Goal: Task Accomplishment & Management: Use online tool/utility

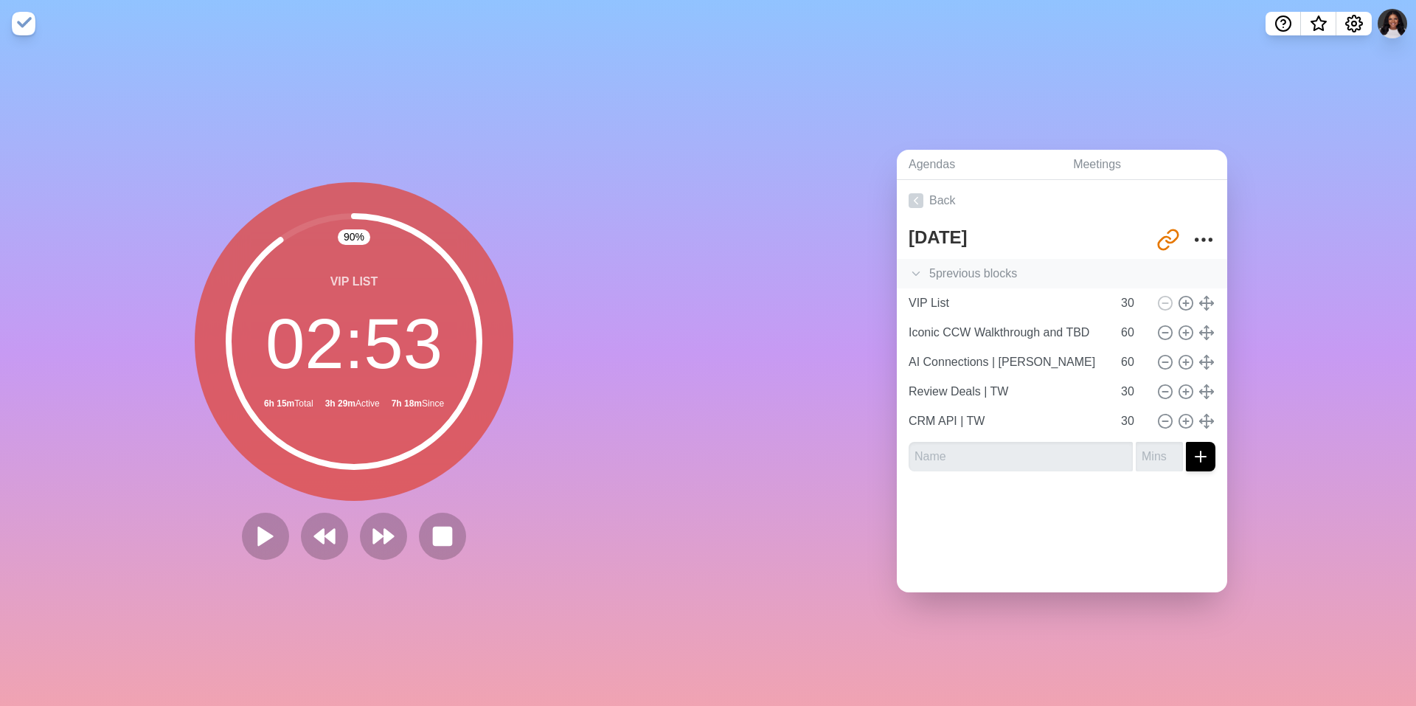
click at [375, 266] on icon at bounding box center [916, 273] width 15 height 15
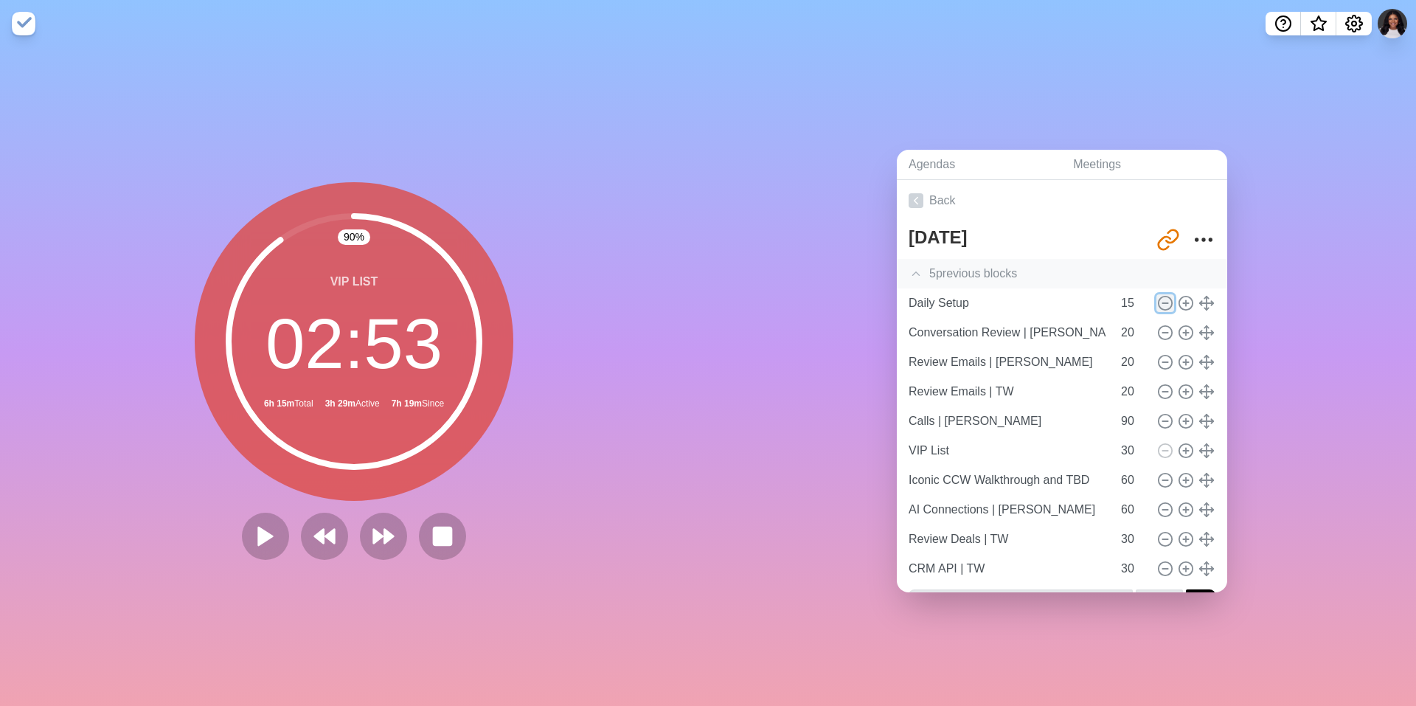
click at [375, 296] on circle at bounding box center [1165, 302] width 13 height 13
type input "Conversation Review | [PERSON_NAME]"
type input "20"
type input "Review Emails | [PERSON_NAME]"
type input "Review Emails | TW"
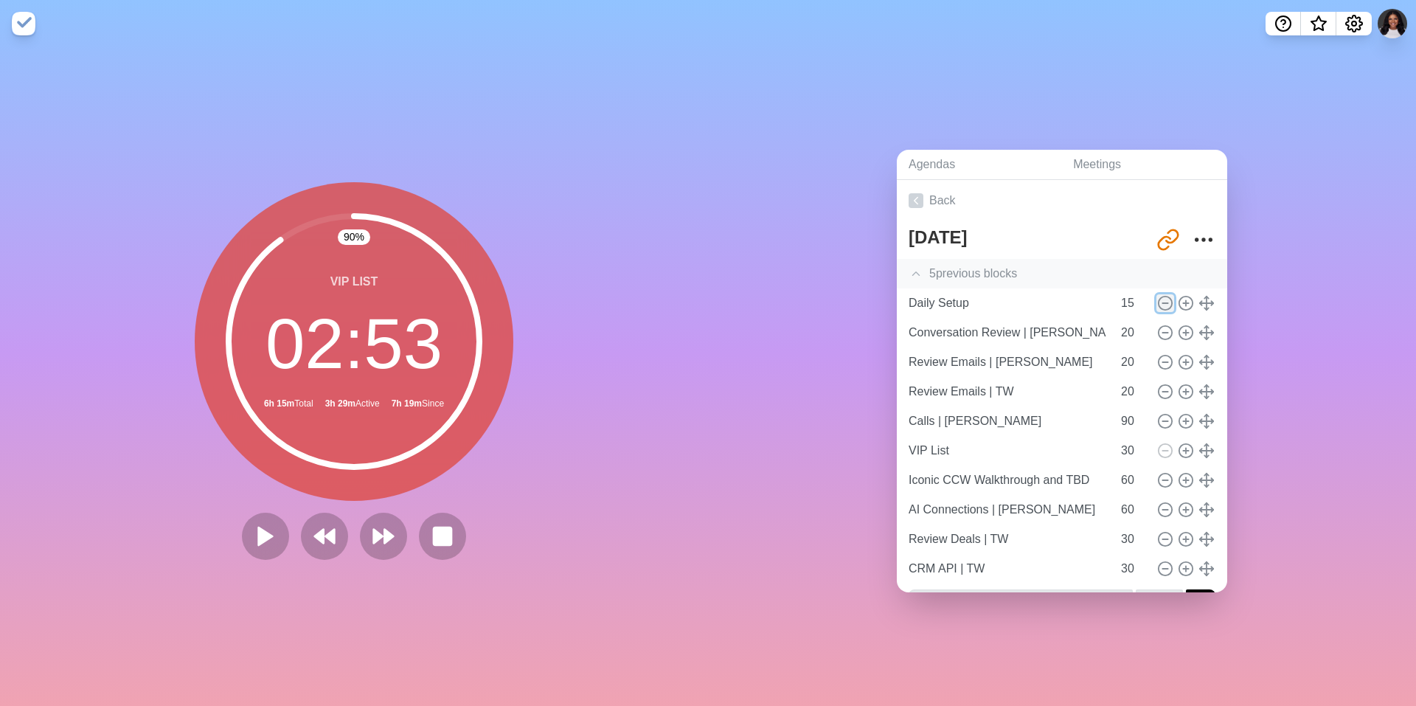
type input "Calls | [PERSON_NAME]"
type input "90"
type input "VIP List"
type input "30"
type input "Iconic CCW Walkthrough and TBD"
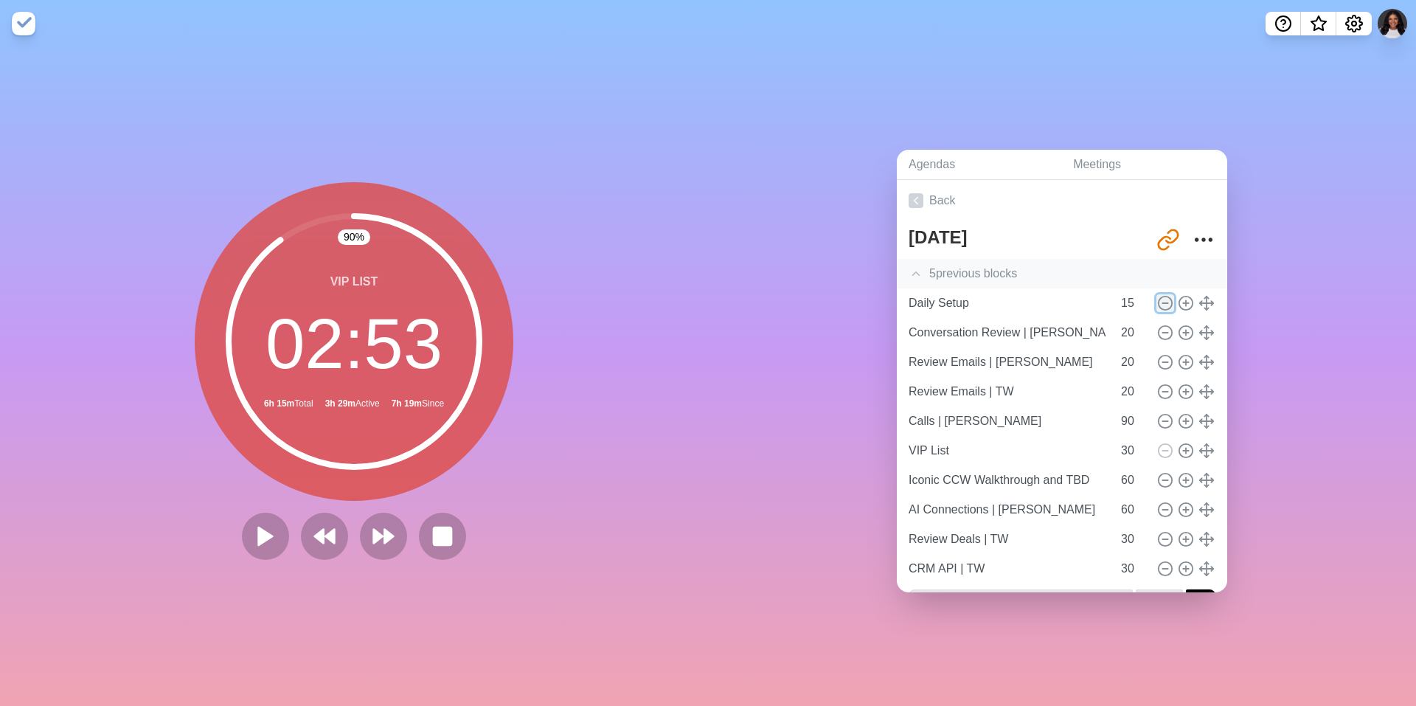
type input "60"
type input "AI Connections | [PERSON_NAME]"
type input "Review Deals | TW"
type input "30"
type input "CRM API | TW"
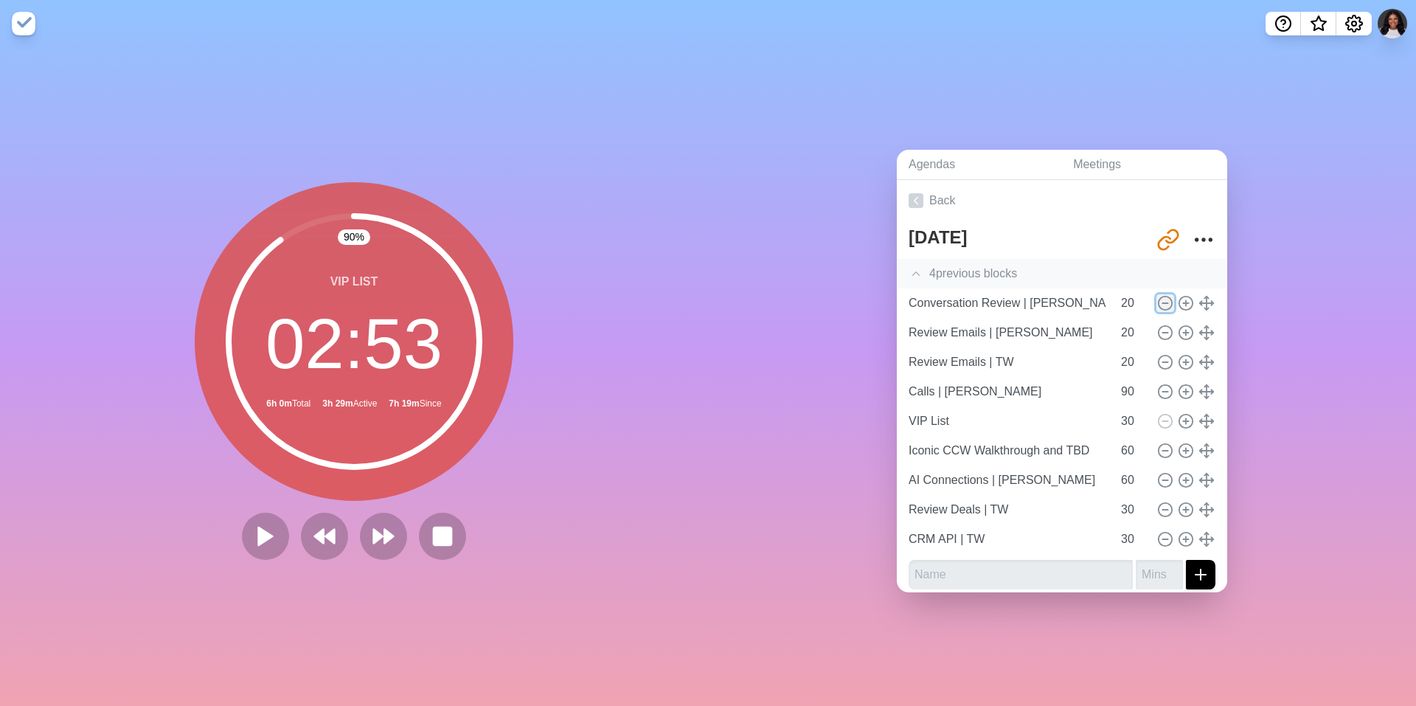
click at [375, 296] on circle at bounding box center [1165, 302] width 13 height 13
type input "Review Emails | [PERSON_NAME]"
type input "Review Emails | TW"
type input "Calls | [PERSON_NAME]"
type input "90"
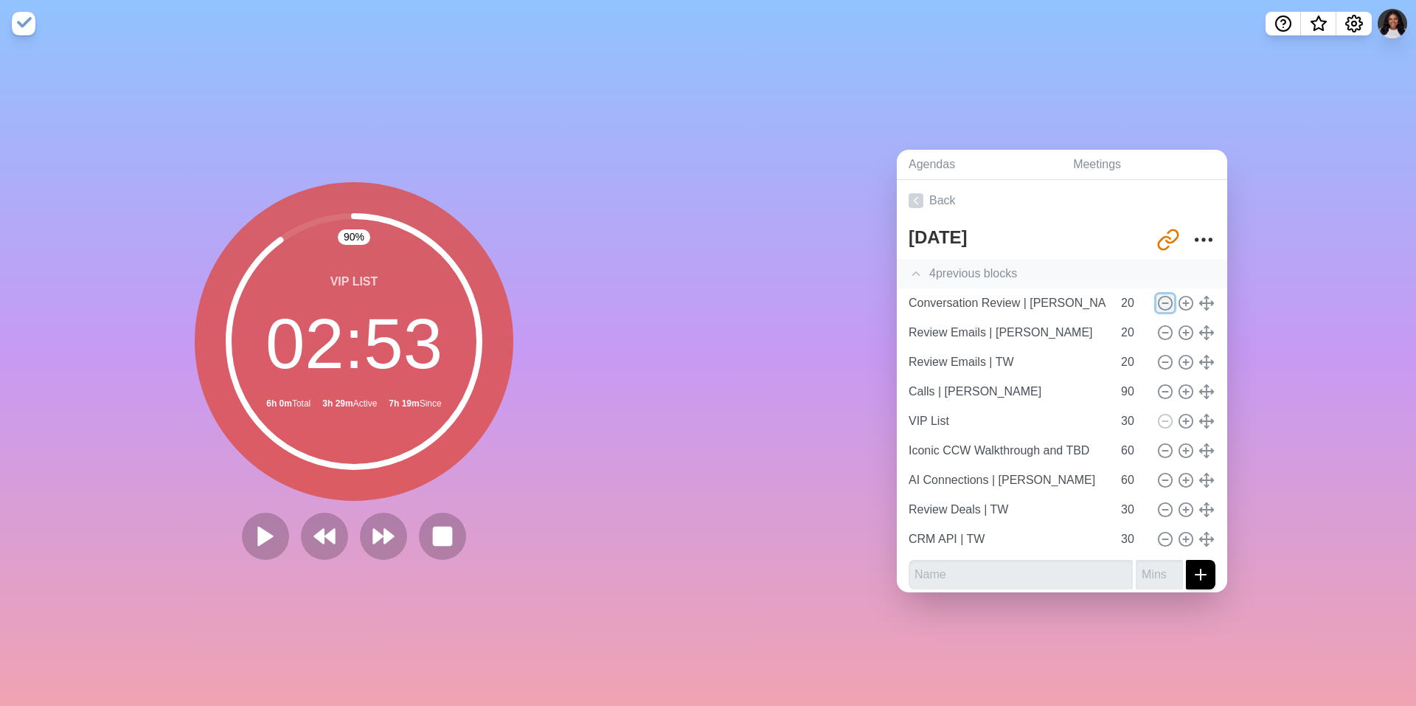
type input "VIP List"
type input "30"
type input "Iconic CCW Walkthrough and TBD"
type input "60"
type input "AI Connections | [PERSON_NAME]"
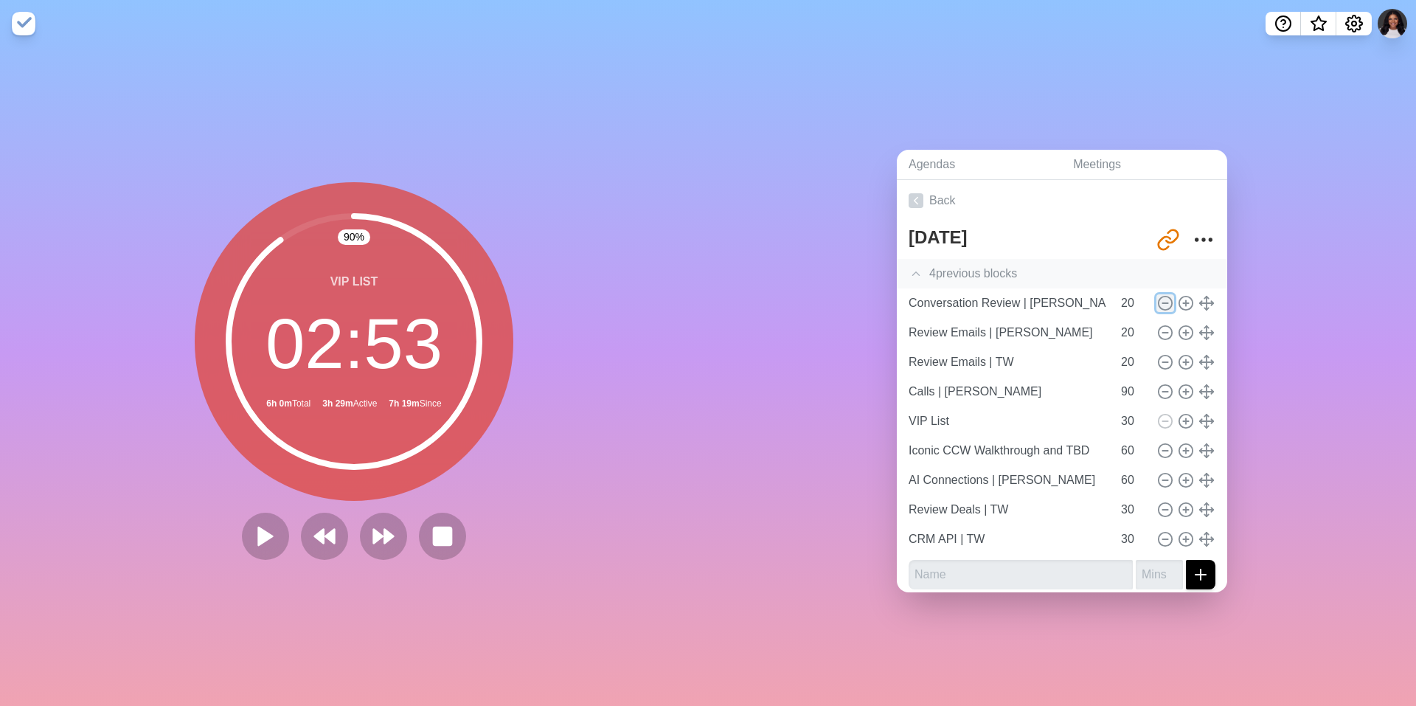
type input "Review Deals | TW"
type input "30"
type input "CRM API | TW"
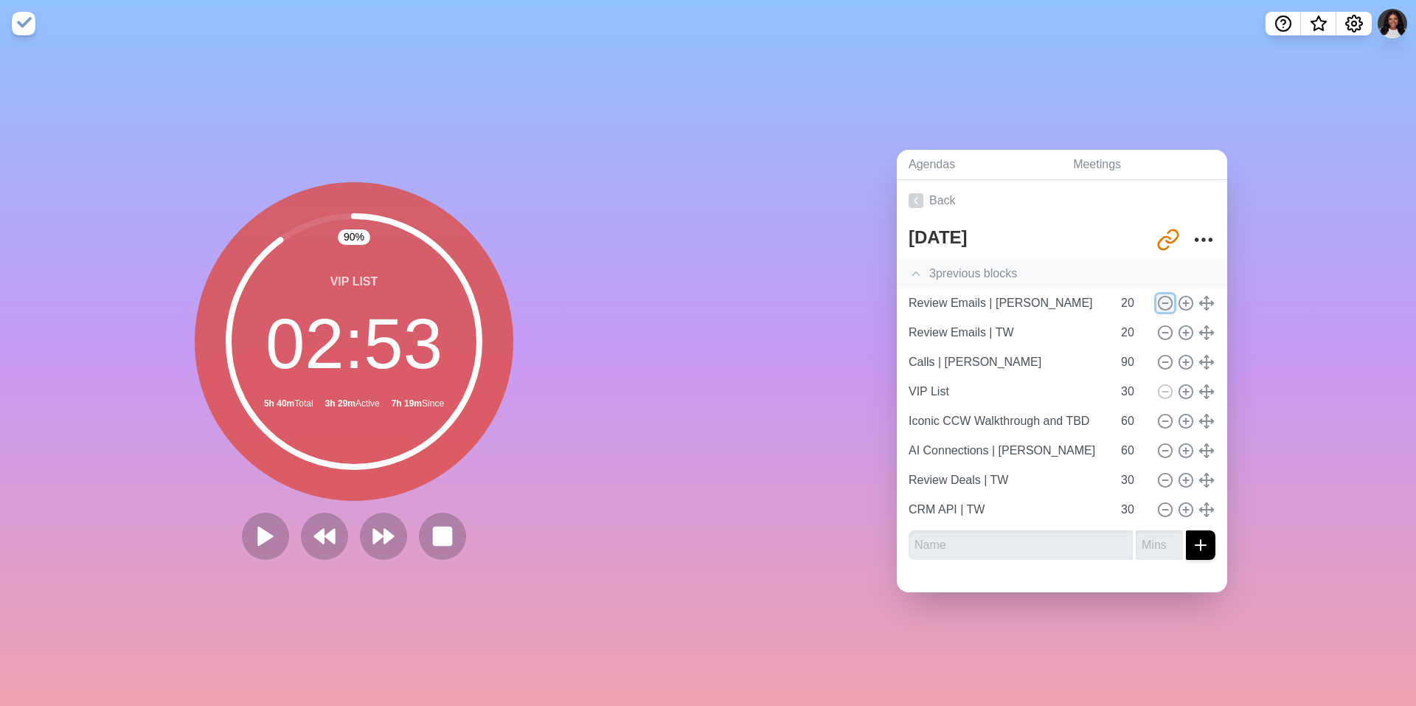
click at [375, 296] on circle at bounding box center [1165, 302] width 13 height 13
type input "Review Emails | TW"
type input "Calls | [PERSON_NAME]"
type input "90"
type input "VIP List"
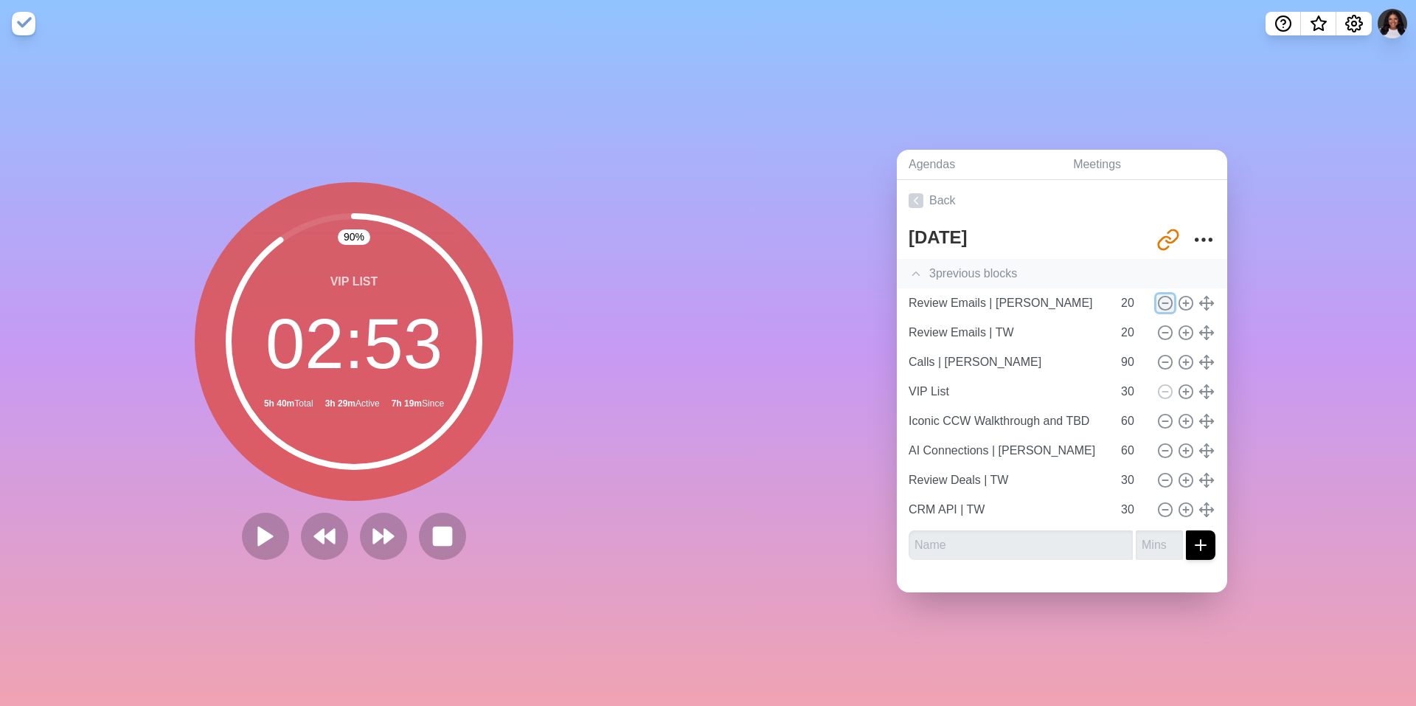
type input "30"
type input "Iconic CCW Walkthrough and TBD"
type input "60"
type input "AI Connections | [PERSON_NAME]"
type input "Review Deals | TW"
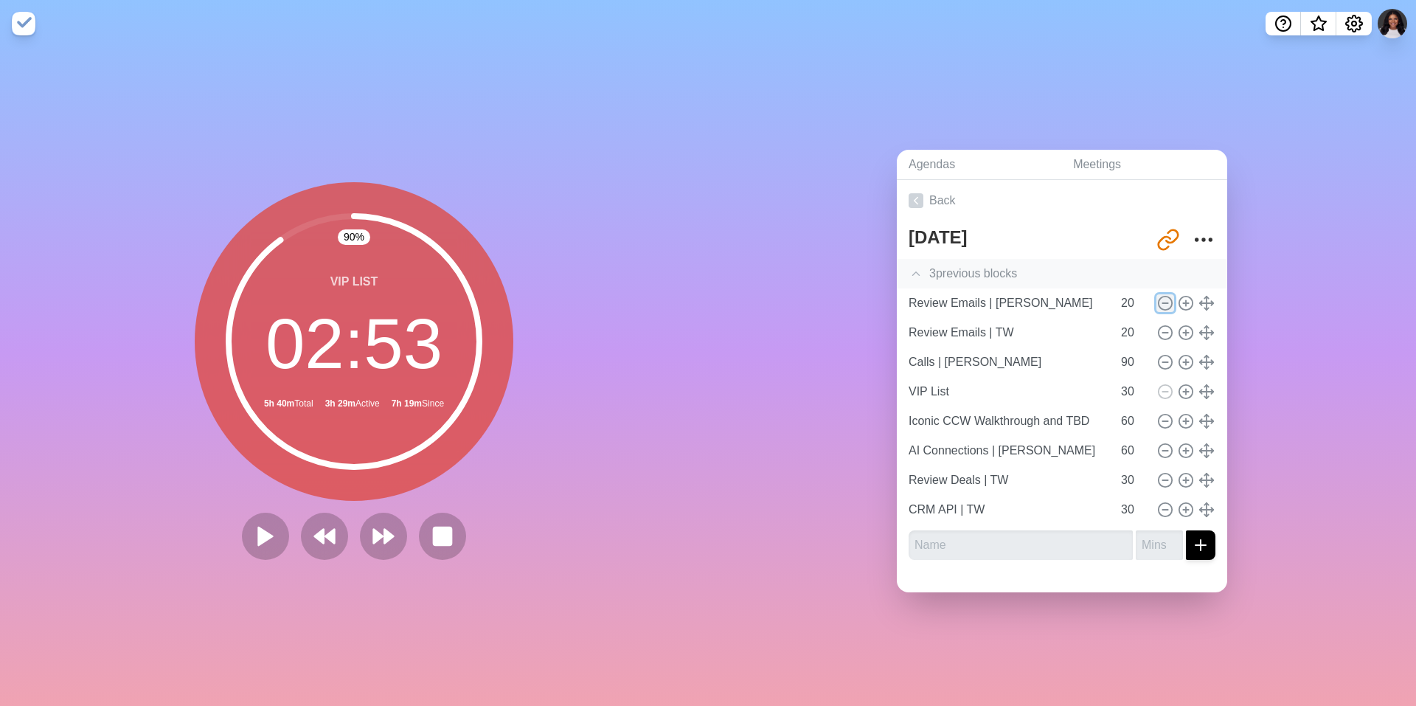
type input "30"
type input "CRM API | TW"
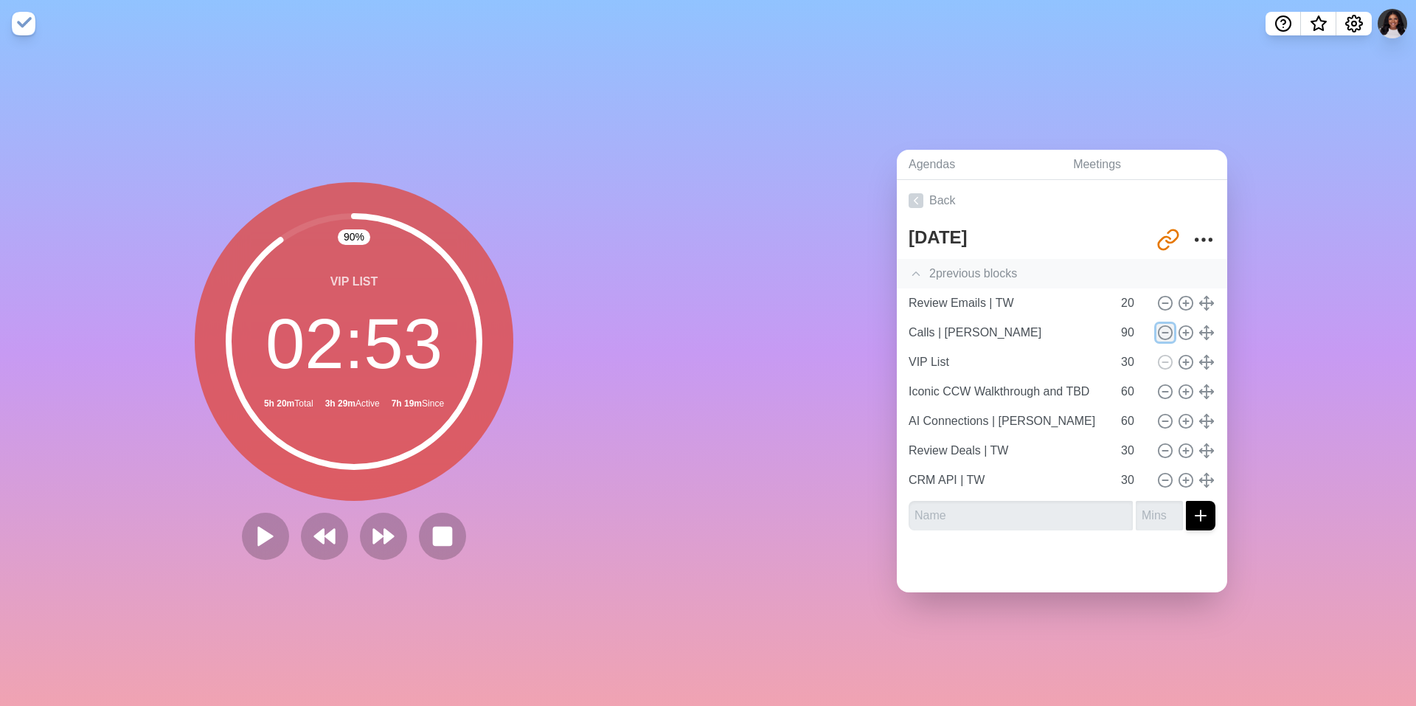
click at [375, 328] on icon at bounding box center [1166, 333] width 16 height 16
type input "VIP List"
type input "30"
type input "Iconic CCW Walkthrough and TBD"
type input "60"
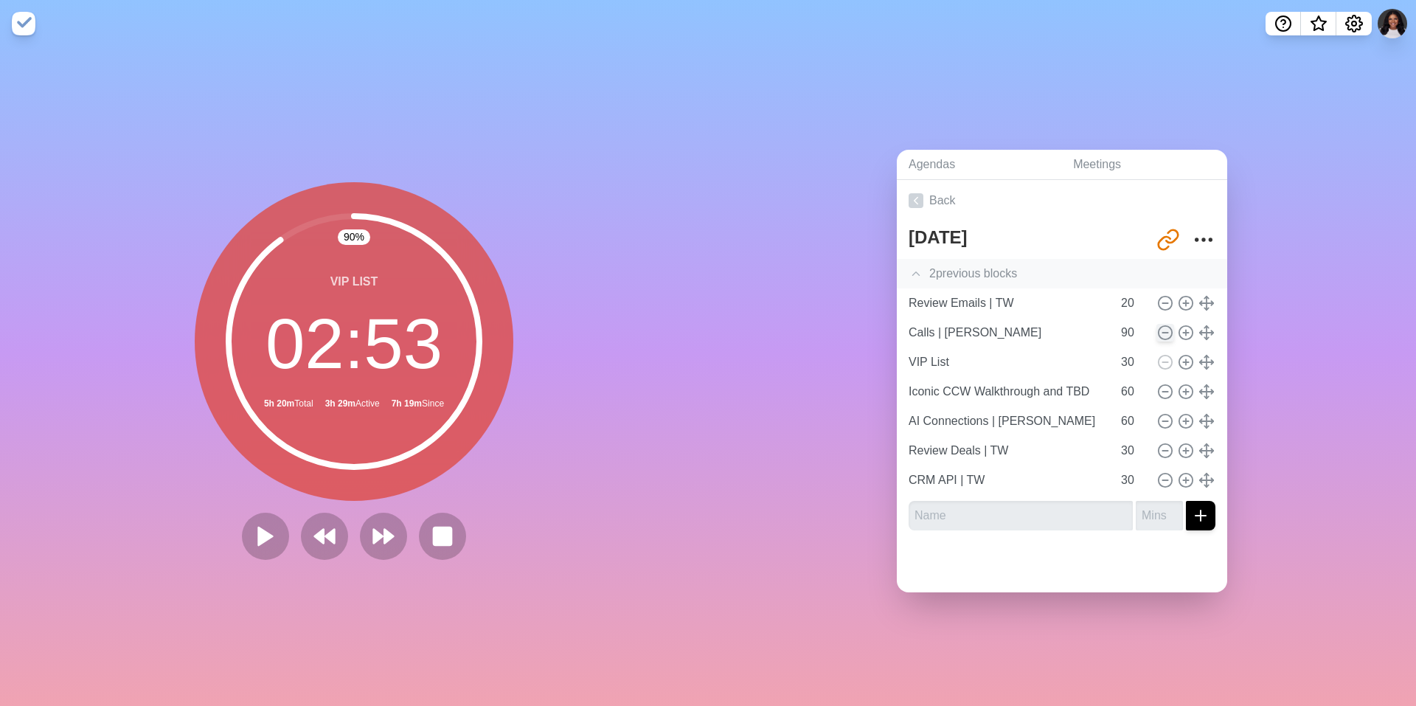
type input "AI Connections | [PERSON_NAME]"
type input "Review Deals | TW"
type input "30"
type input "CRM API | TW"
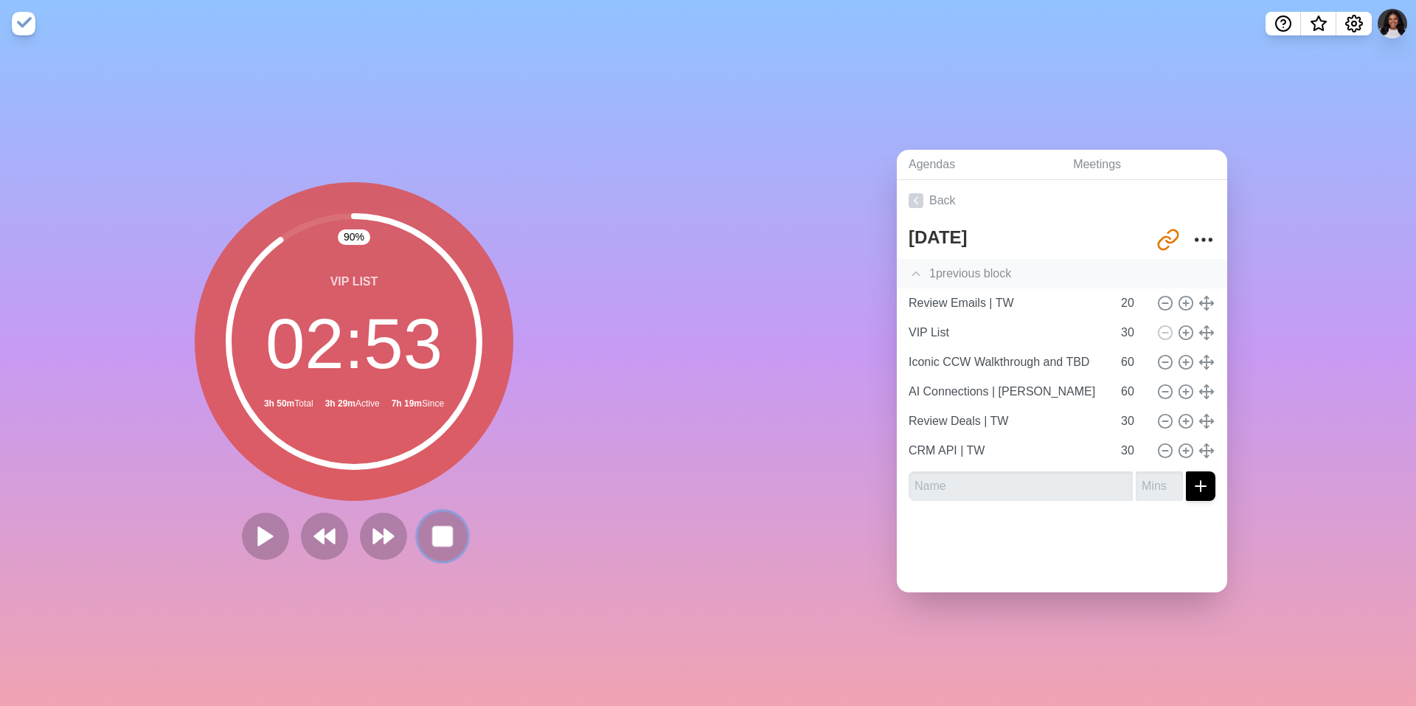
click at [375, 429] on rect at bounding box center [442, 536] width 18 height 18
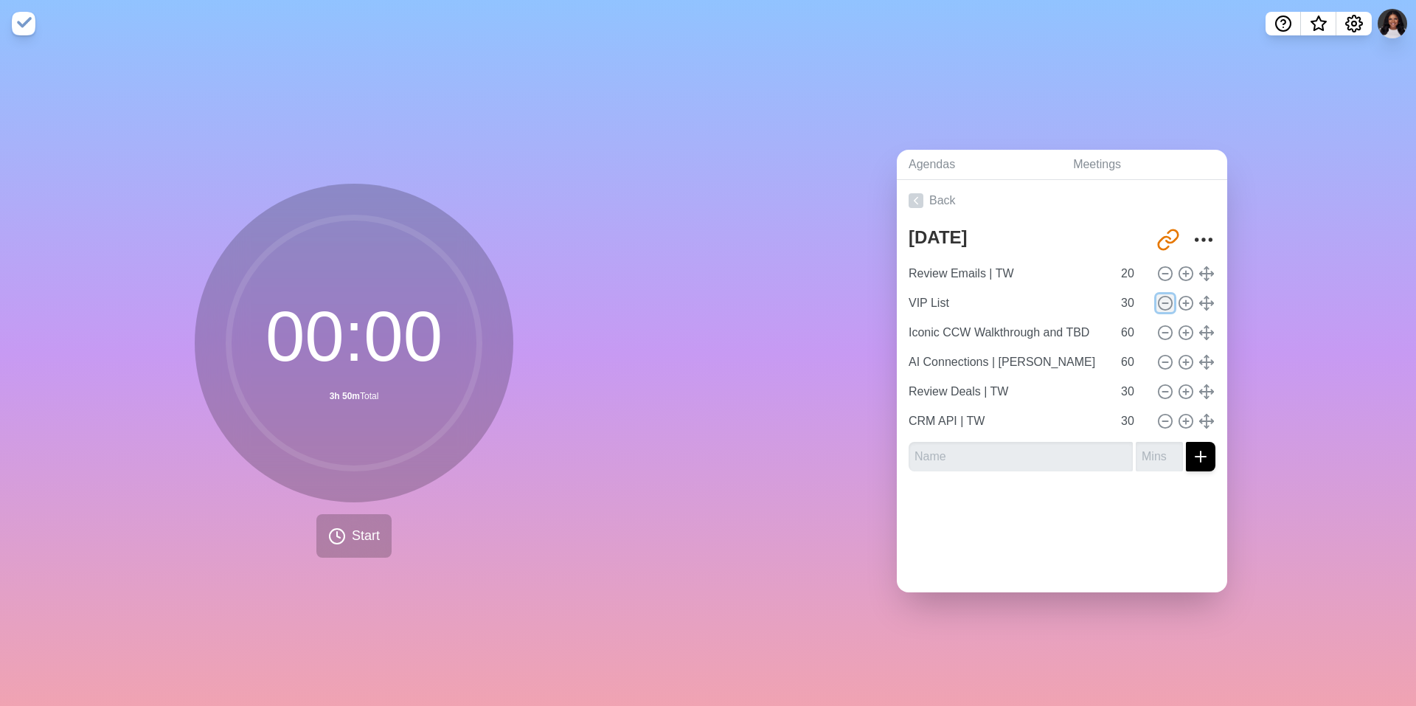
click at [375, 299] on icon at bounding box center [1166, 303] width 16 height 16
type input "Iconic CCW Walkthrough and TBD"
type input "60"
type input "AI Connections | [PERSON_NAME]"
type input "Review Deals | TW"
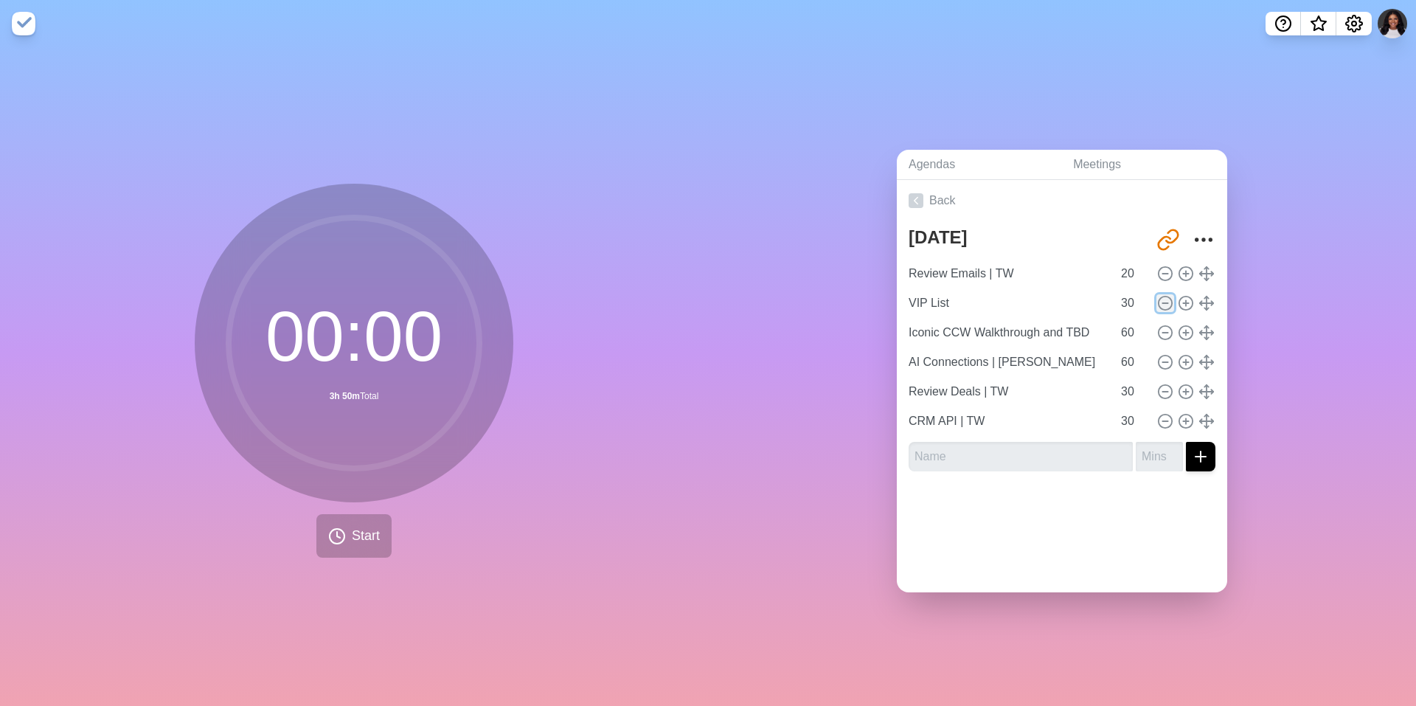
type input "30"
type input "CRM API | TW"
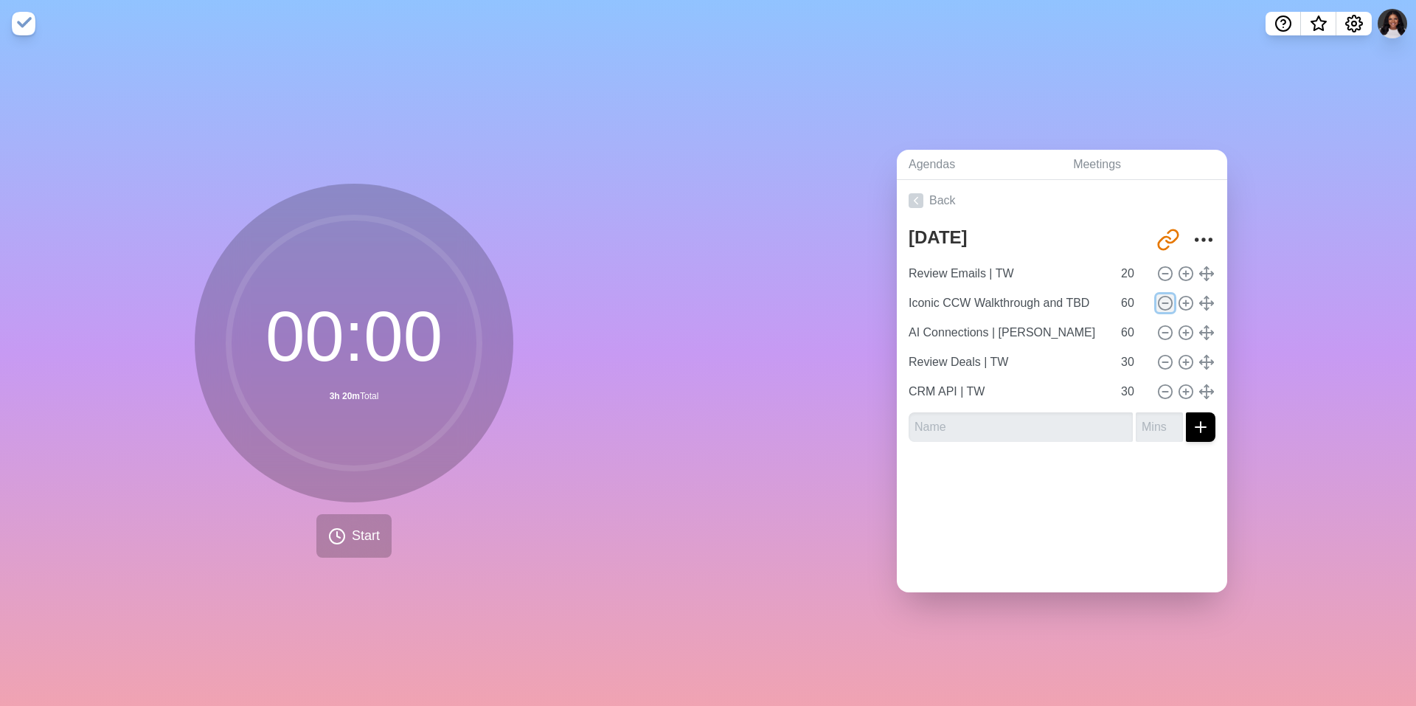
click at [375, 299] on icon at bounding box center [1166, 303] width 16 height 16
type input "AI Connections | [PERSON_NAME]"
type input "Review Deals | TW"
type input "30"
type input "CRM API | TW"
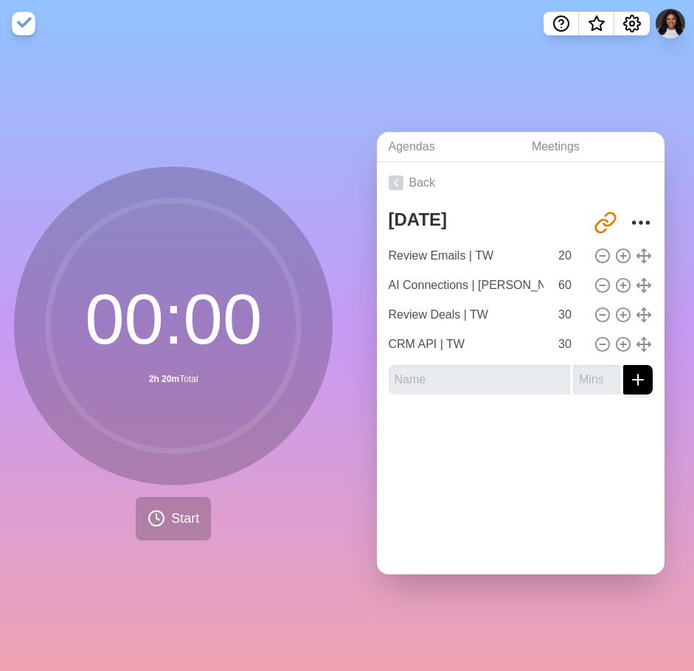
click at [375, 181] on div "Agendas Meetings Back [DATE] [URL][DOMAIN_NAME] Review Emails | TW 20 AI Connec…" at bounding box center [520, 359] width 347 height 624
